Goal: Information Seeking & Learning: Learn about a topic

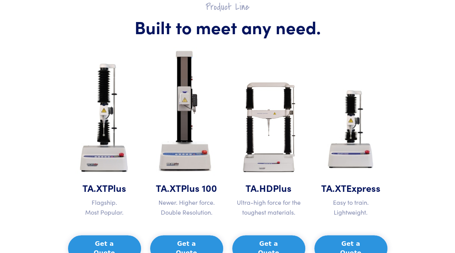
scroll to position [380, 0]
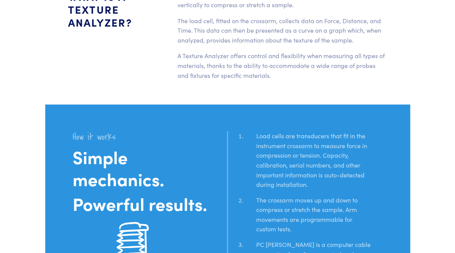
scroll to position [1481, 0]
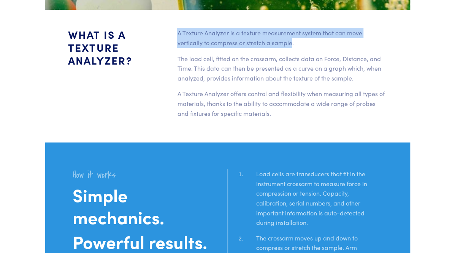
drag, startPoint x: 211, startPoint y: 45, endPoint x: 162, endPoint y: 39, distance: 49.4
click at [172, 39] on div "A Texture Analyzer is a texture measurement system that can move vertically to …" at bounding box center [281, 76] width 219 height 96
copy p "A Texture Analyzer is a texture measurement system that can move vertically to …"
